Goal: Information Seeking & Learning: Learn about a topic

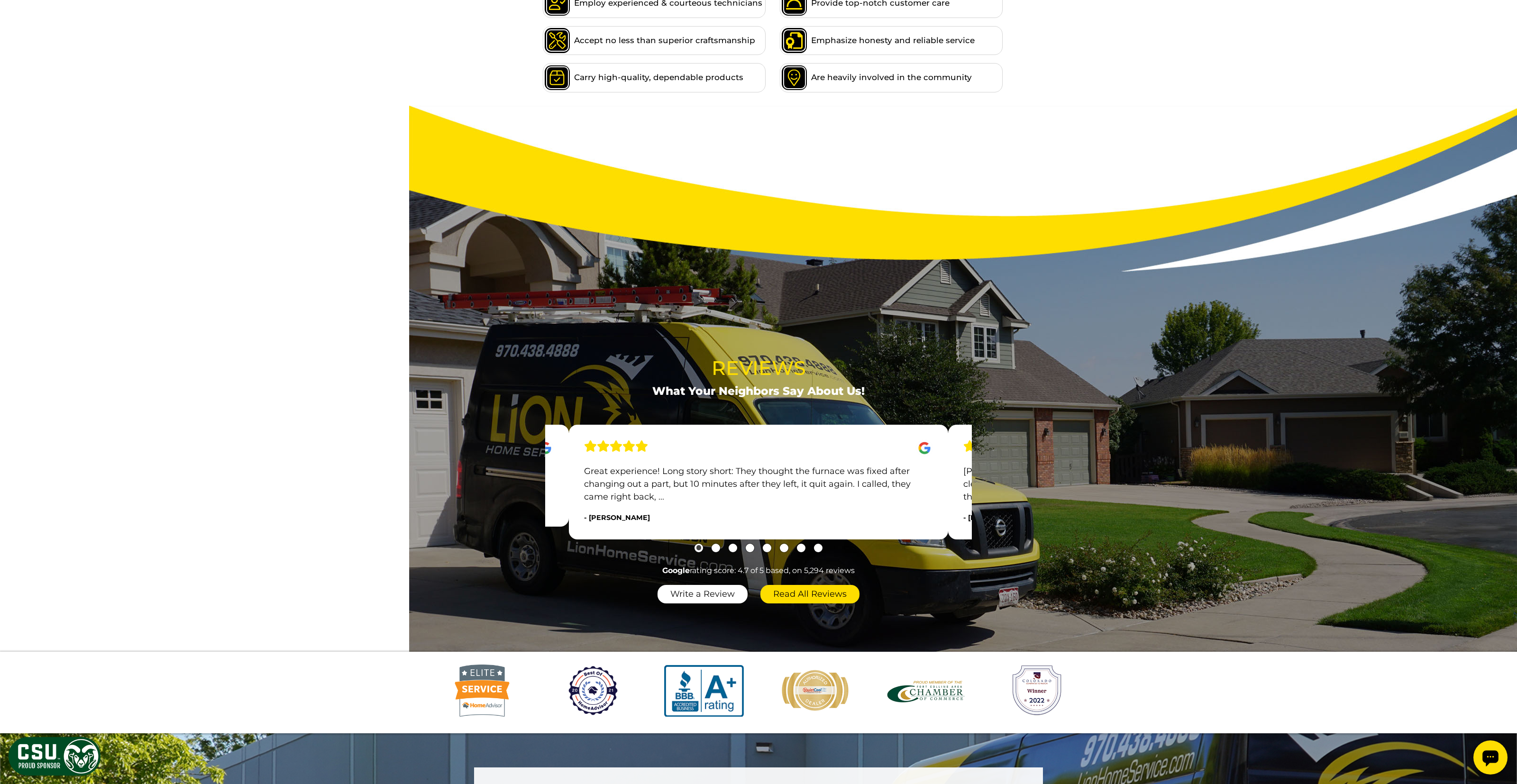
scroll to position [1011, 0]
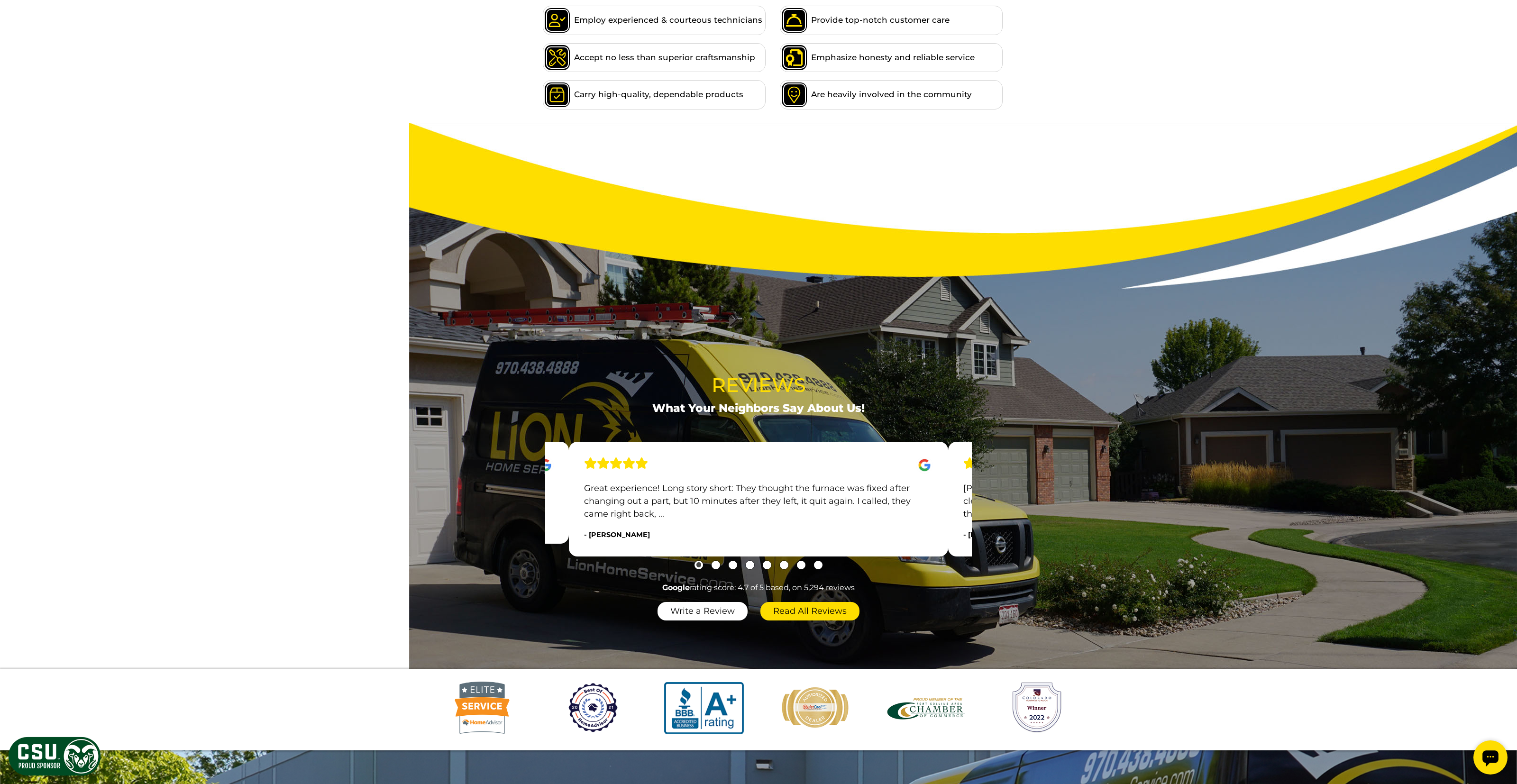
click at [850, 214] on section "Reviews What Your Neighbors Say About Us! Ask for Blake! He was a lot more expe…" at bounding box center [758, 396] width 1517 height 546
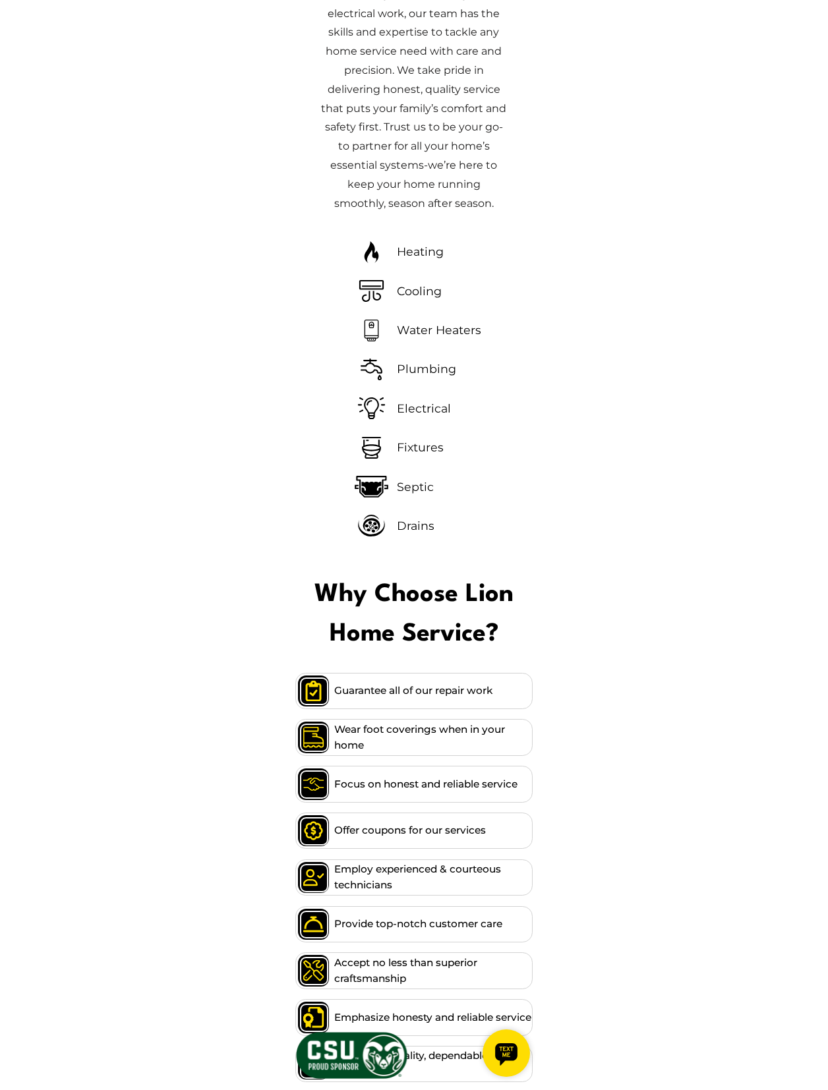
scroll to position [771, 0]
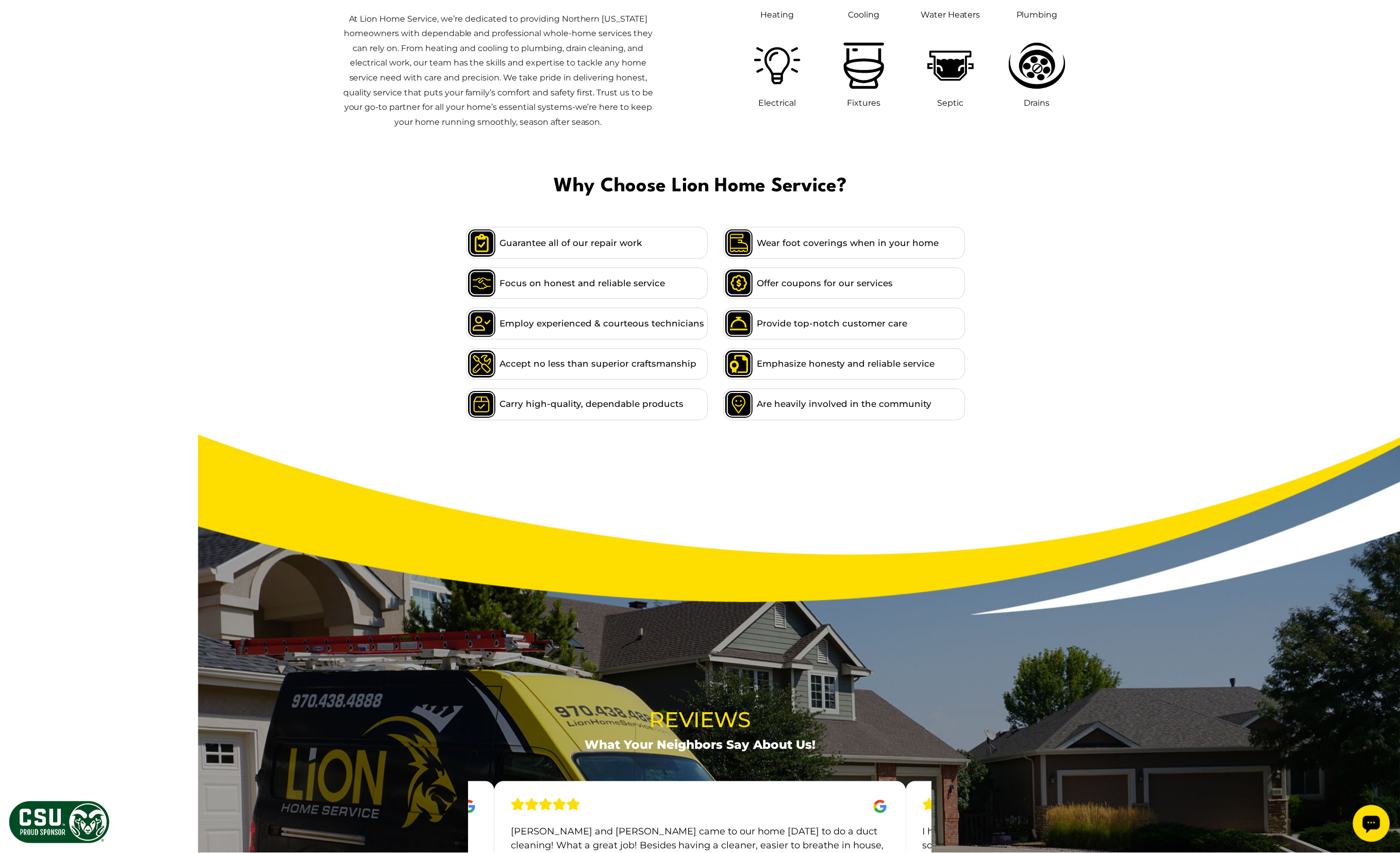
scroll to position [765, 0]
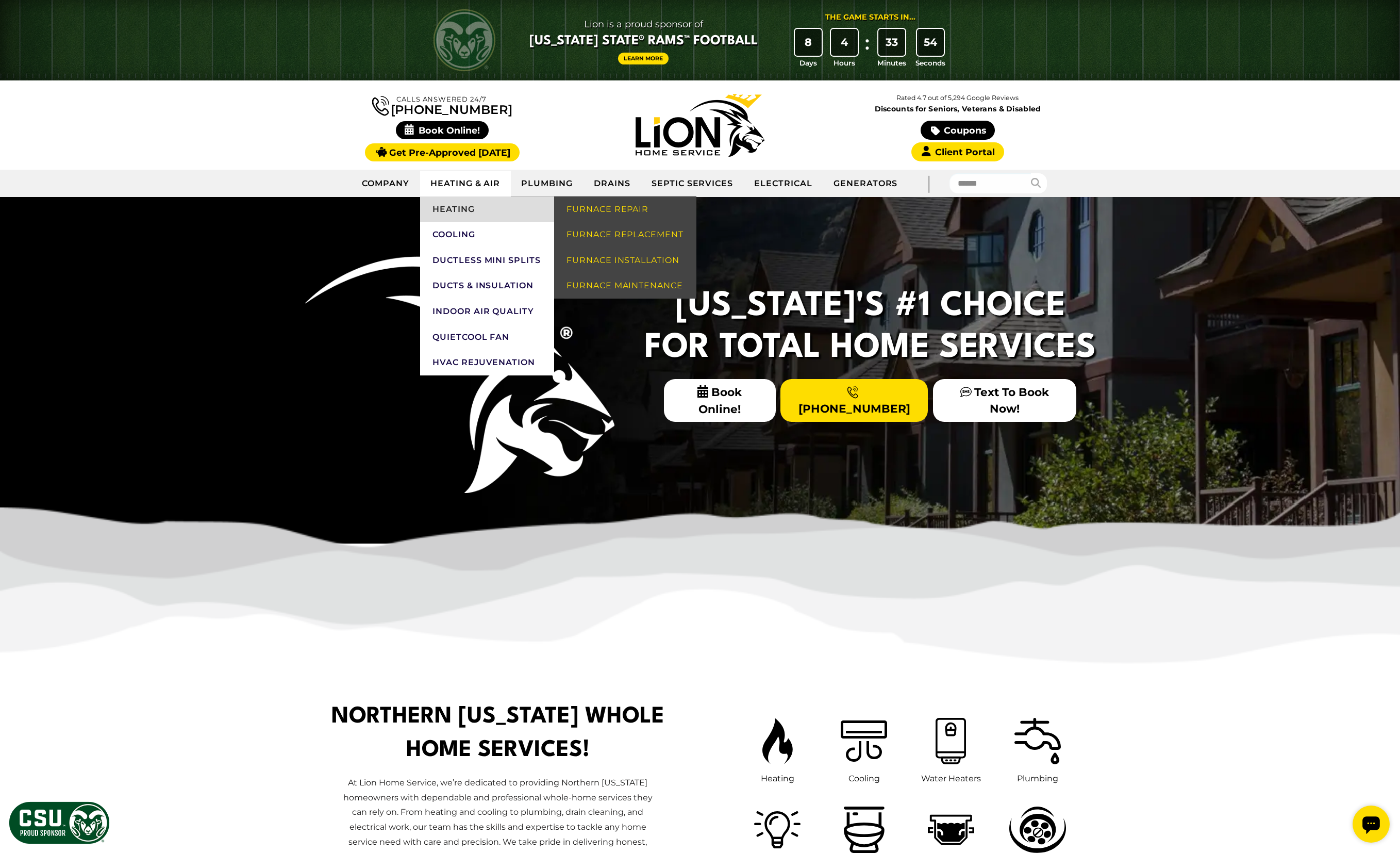
click at [485, 207] on link "Heating" at bounding box center [486, 209] width 134 height 26
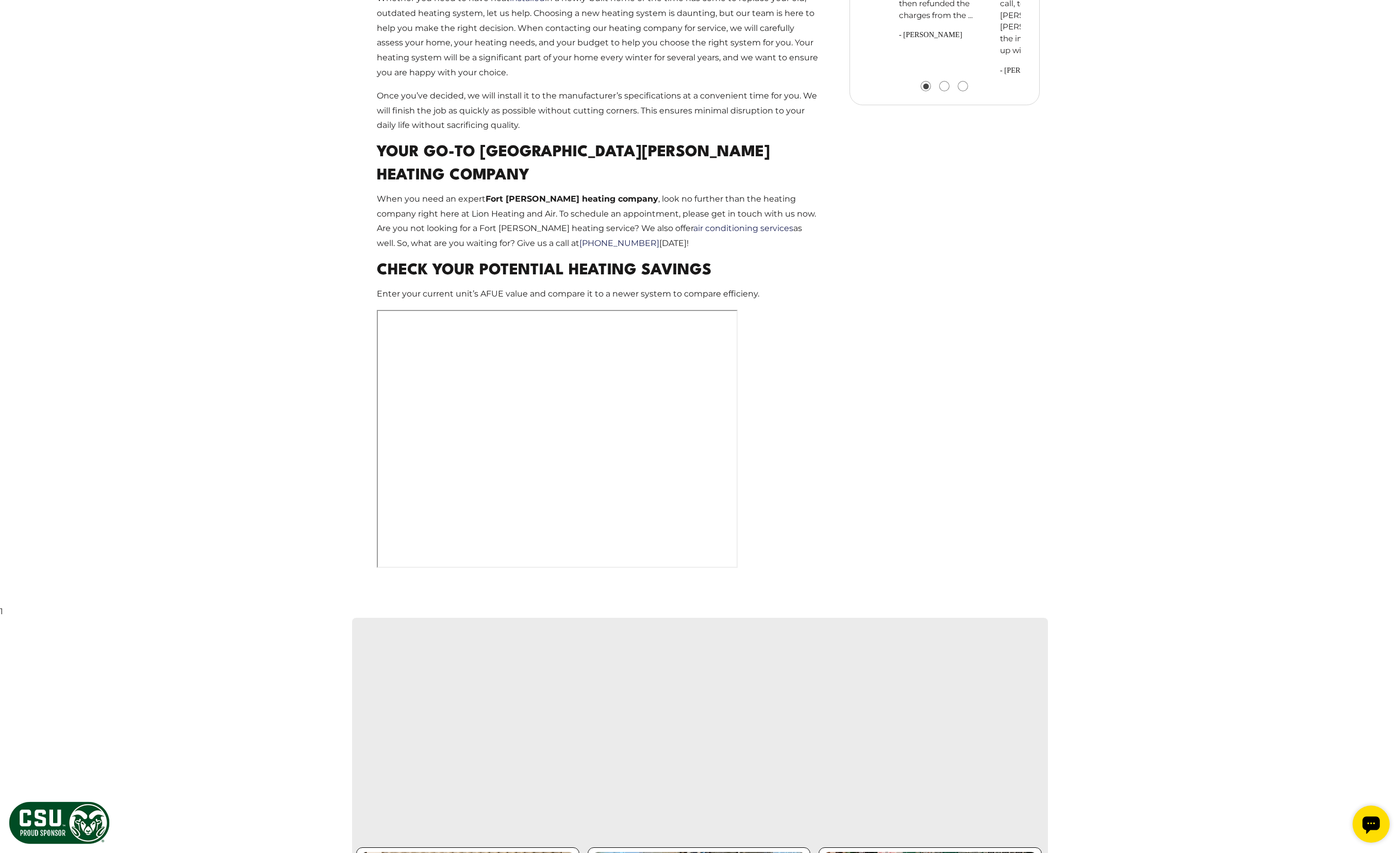
drag, startPoint x: 981, startPoint y: 285, endPoint x: 783, endPoint y: 285, distance: 198.0
click at [783, 285] on div "Fort Collins Heating Services For reliable Fort Collins heater repair, Lion Hea…" at bounding box center [699, 11] width 695 height 1189
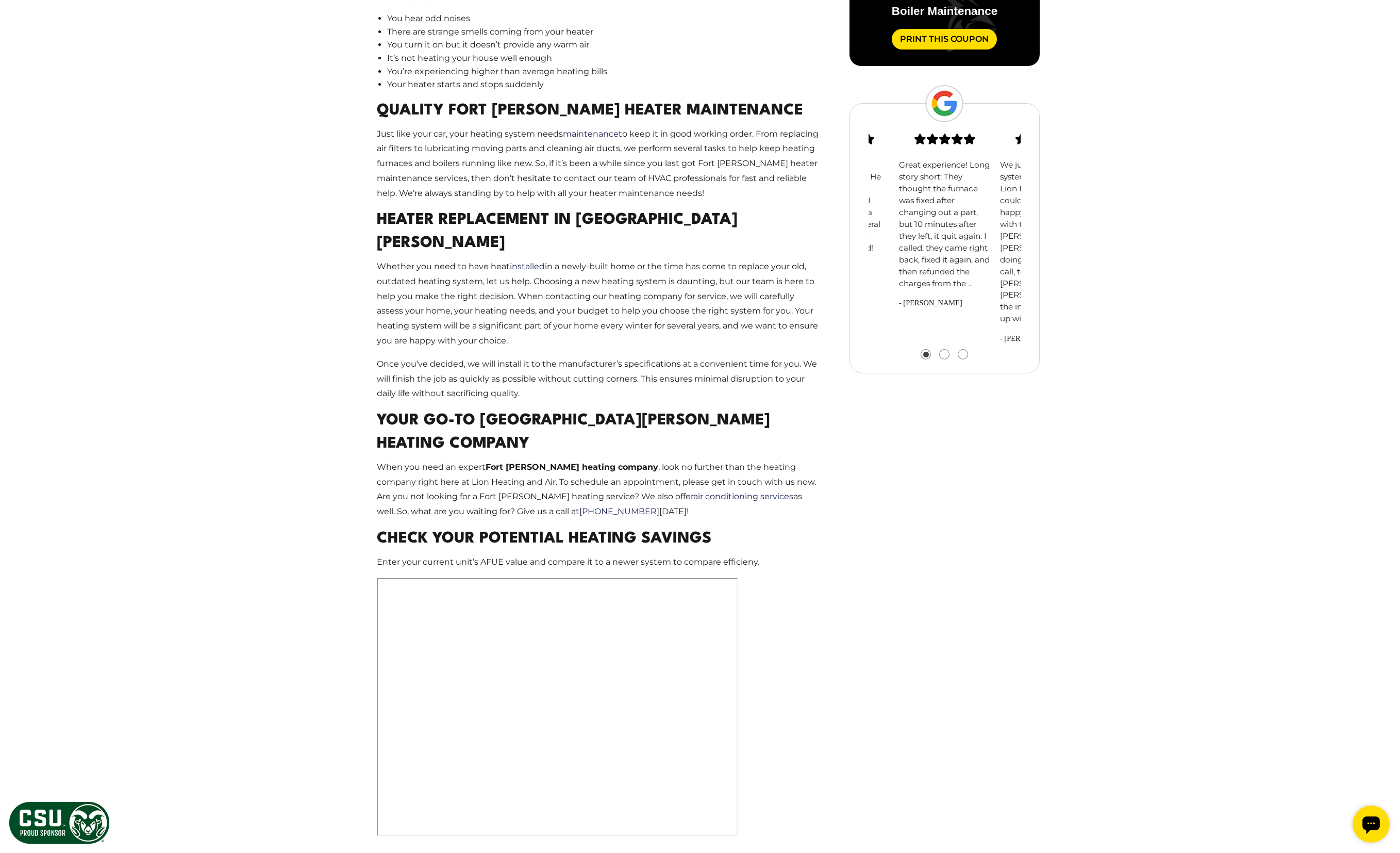
scroll to position [983, 0]
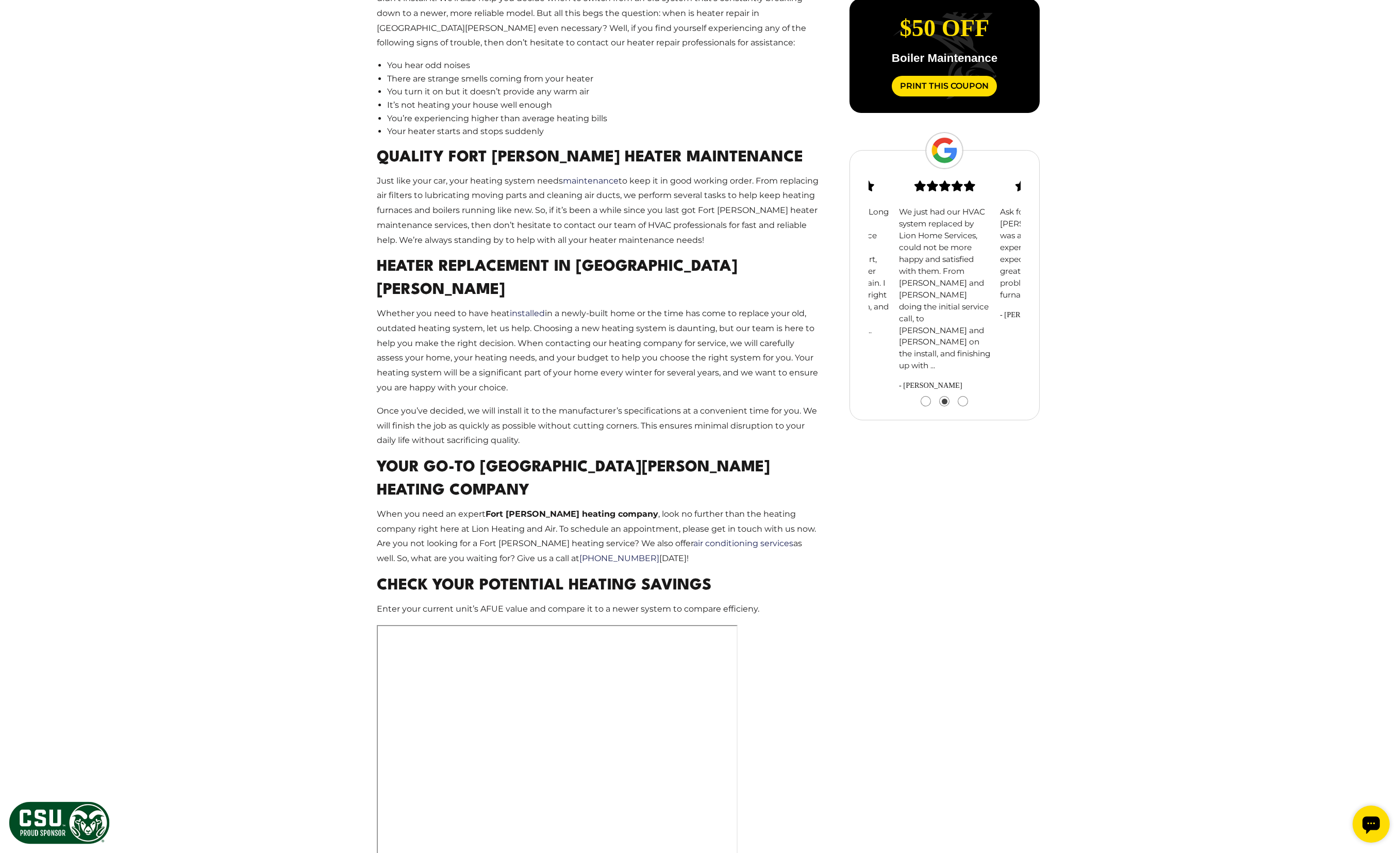
drag, startPoint x: 937, startPoint y: 283, endPoint x: 572, endPoint y: 279, distance: 365.0
click at [572, 279] on div "Fort Collins Heating Services For reliable Fort Collins heater repair, Lion Hea…" at bounding box center [699, 326] width 695 height 1189
drag, startPoint x: 931, startPoint y: 286, endPoint x: 655, endPoint y: 286, distance: 276.0
click at [655, 286] on div "Fort Collins Heating Services For reliable Fort Collins heater repair, Lion Hea…" at bounding box center [699, 326] width 695 height 1189
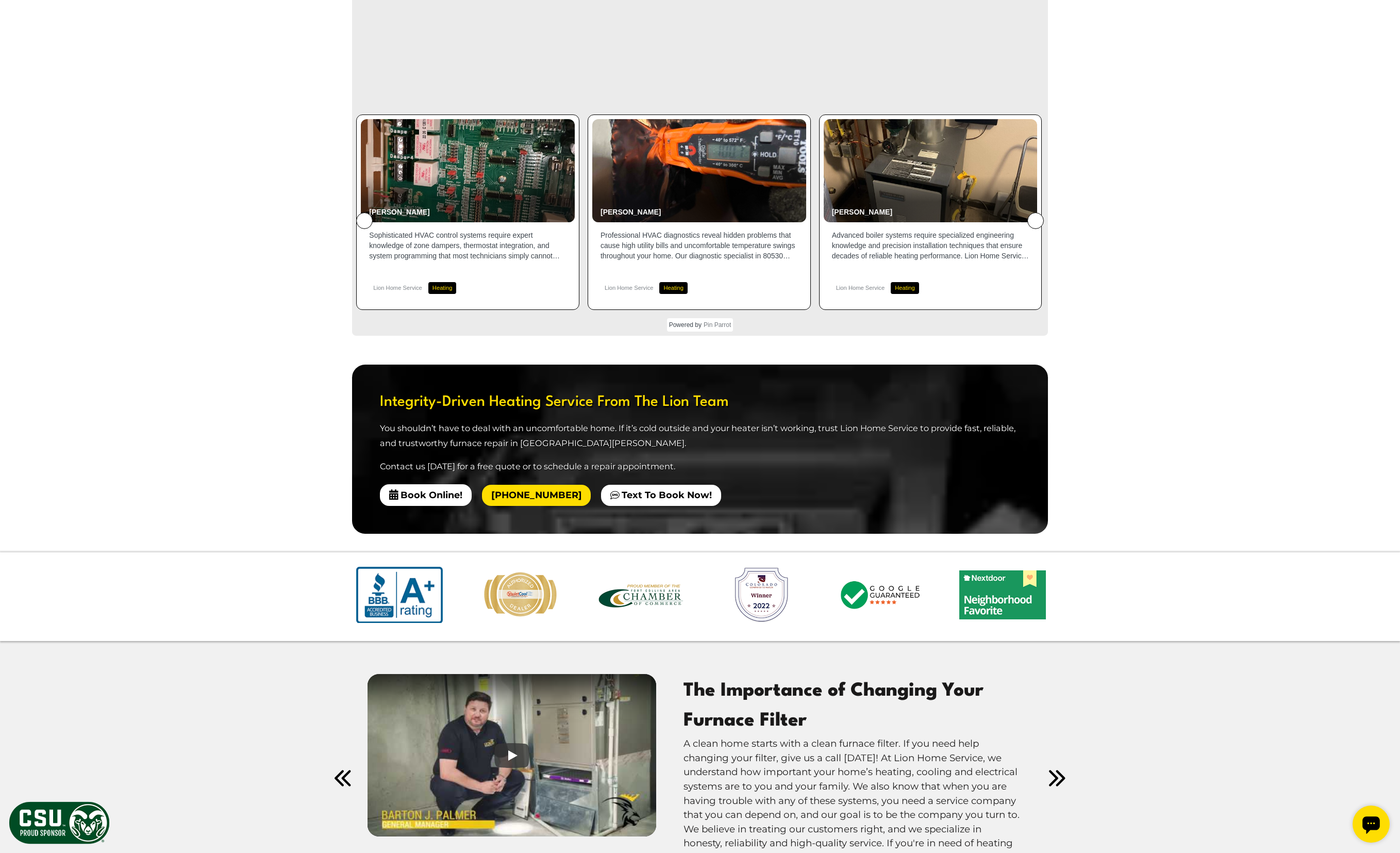
scroll to position [2028, 0]
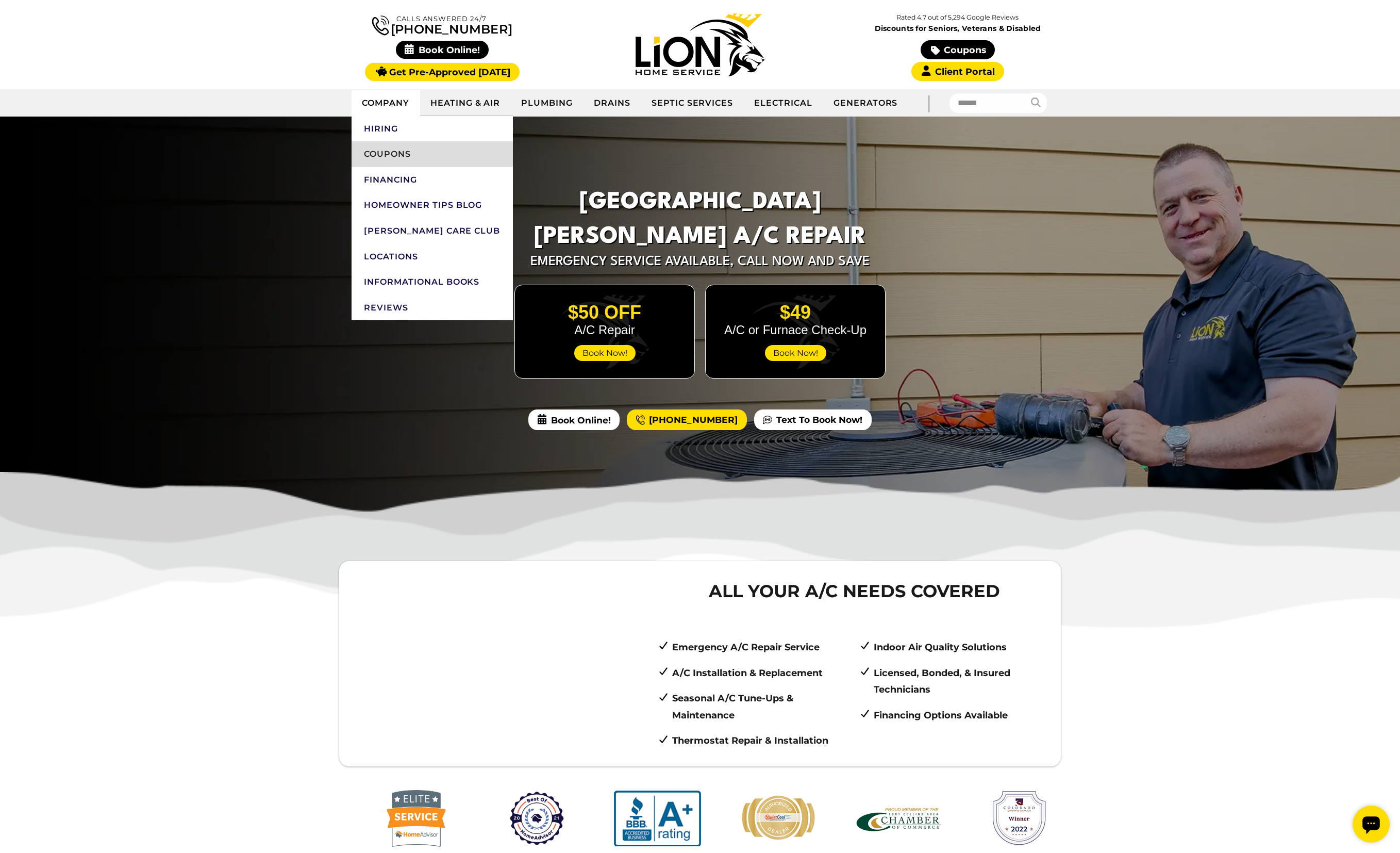
click at [404, 160] on link "Coupons" at bounding box center [432, 154] width 161 height 26
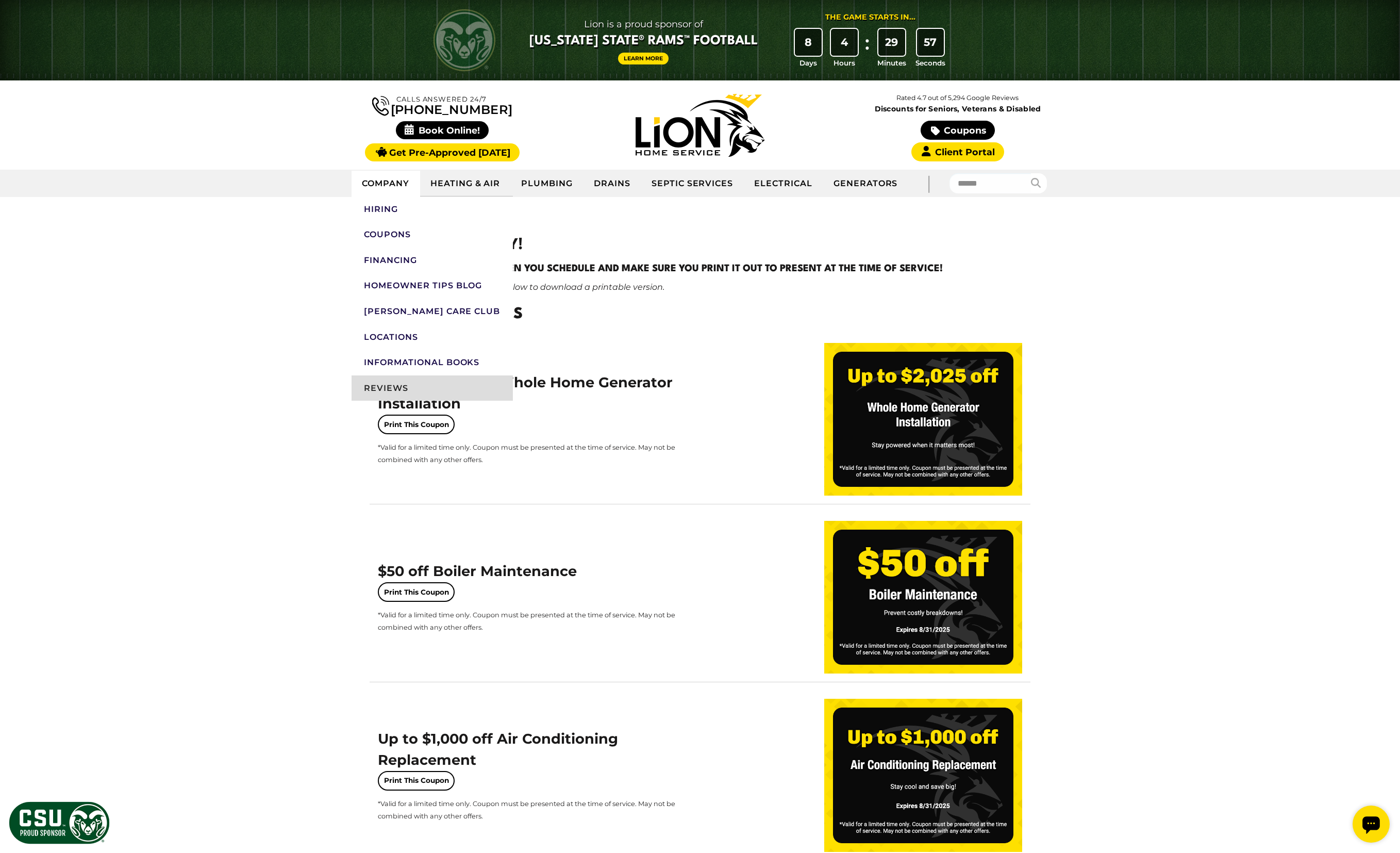
click at [385, 385] on link "Reviews" at bounding box center [432, 388] width 161 height 26
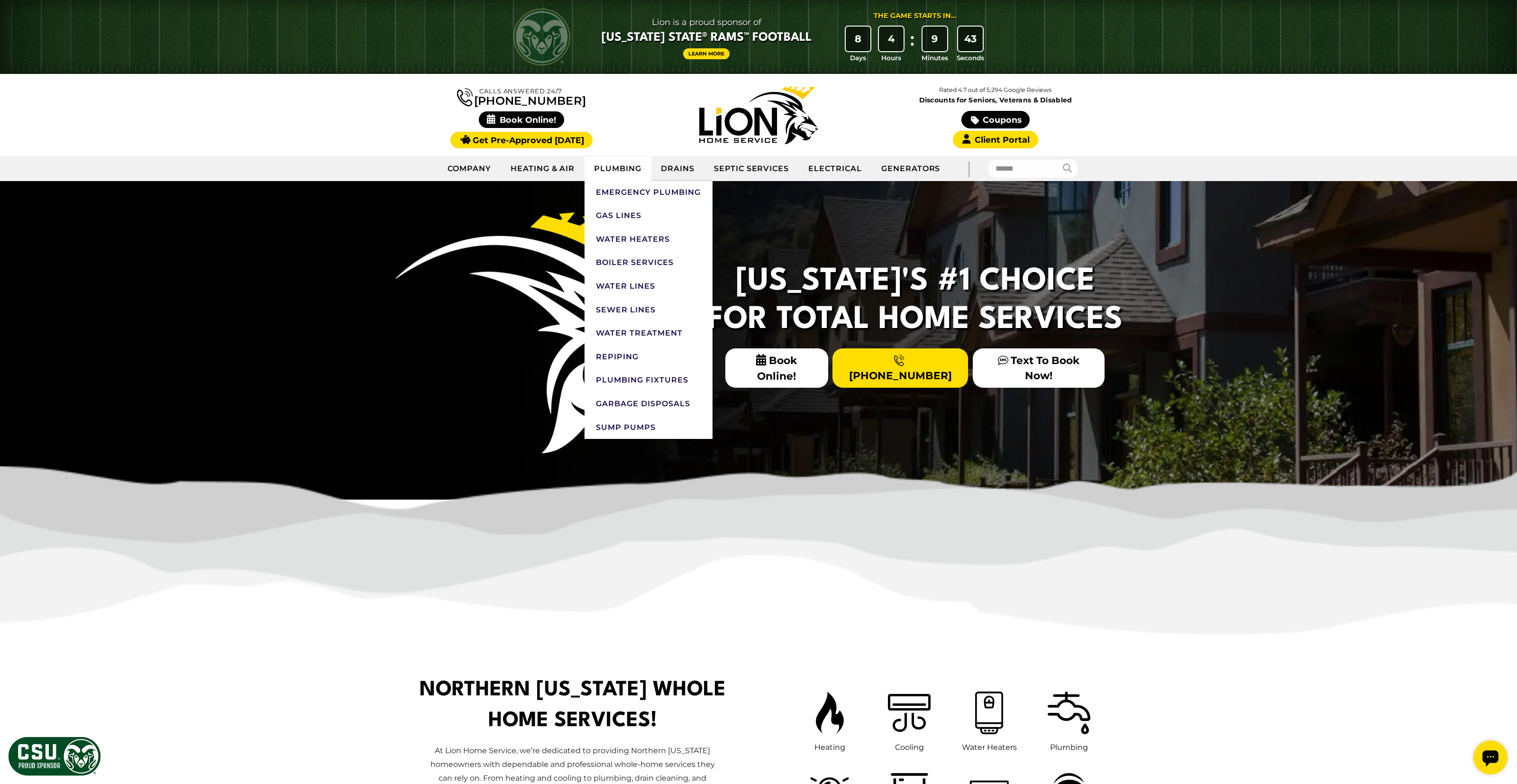
click at [604, 170] on link "Plumbing" at bounding box center [617, 168] width 67 height 24
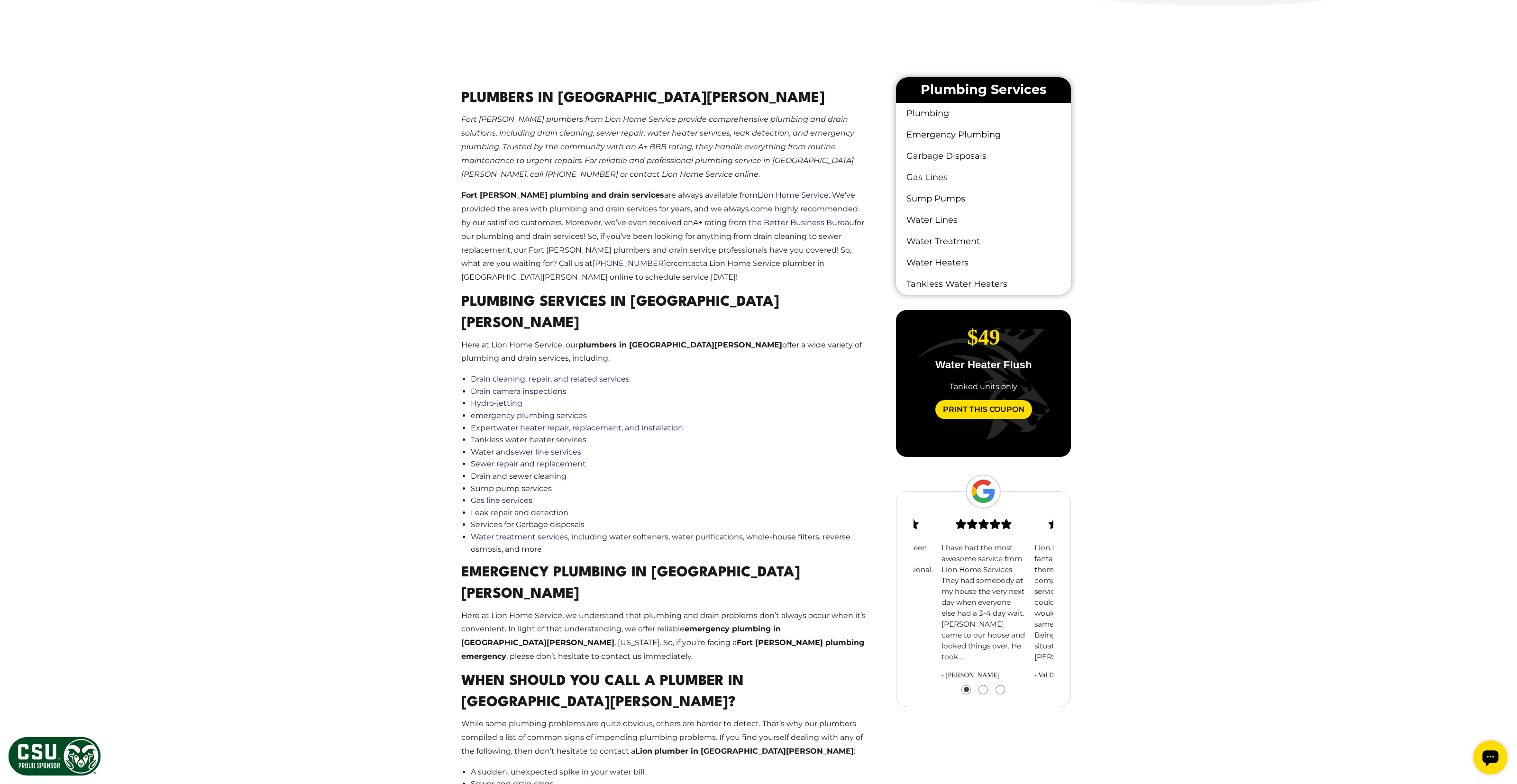
scroll to position [675, 0]
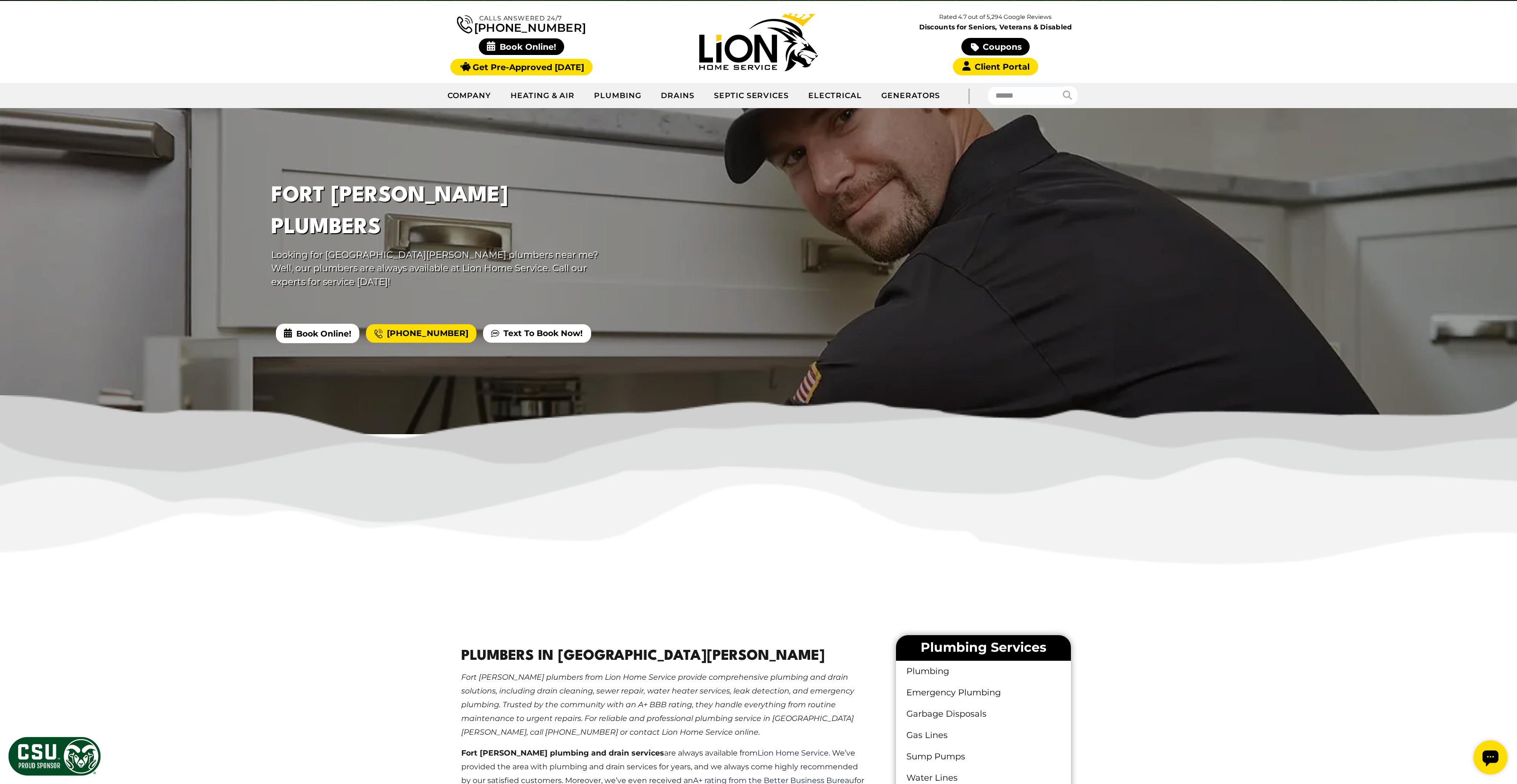
scroll to position [0, 0]
